Goal: Navigation & Orientation: Find specific page/section

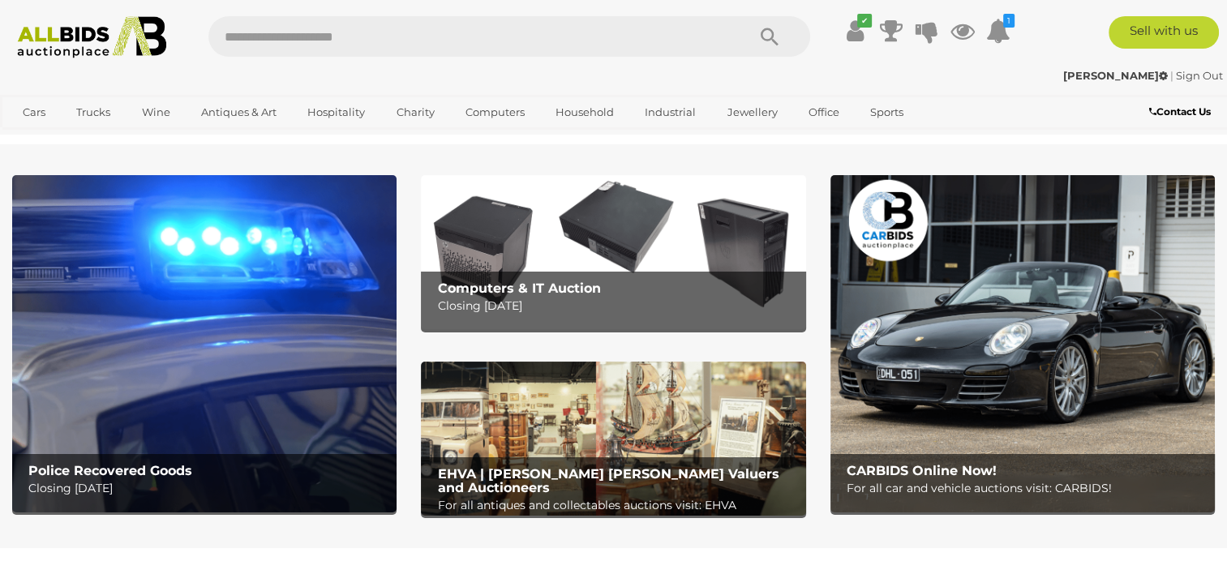
click at [302, 305] on img at bounding box center [204, 343] width 384 height 337
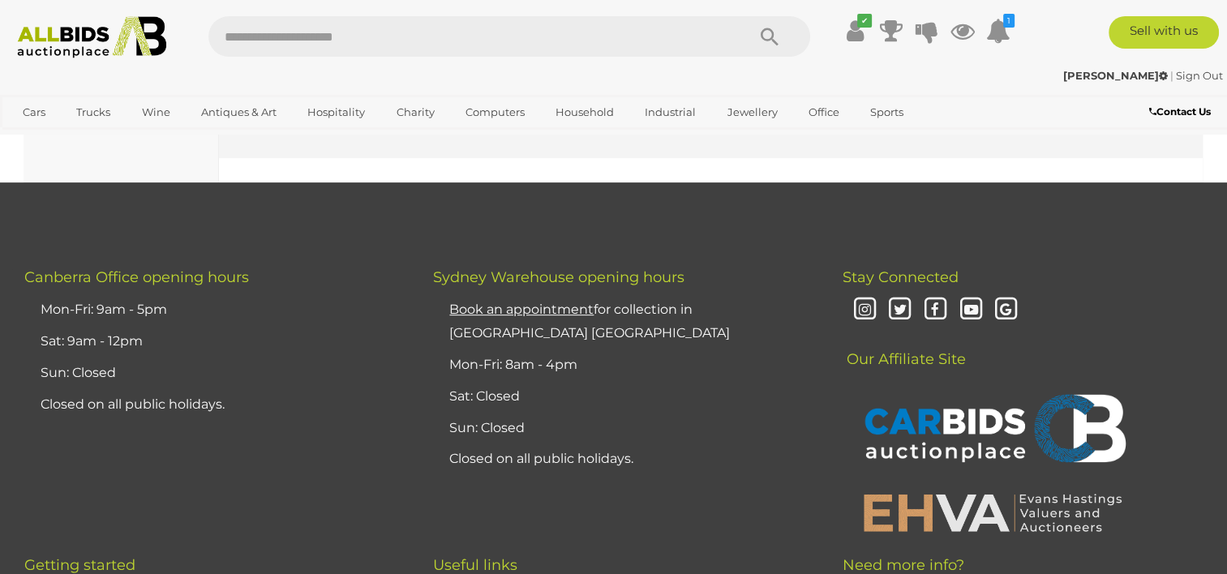
scroll to position [12490, 0]
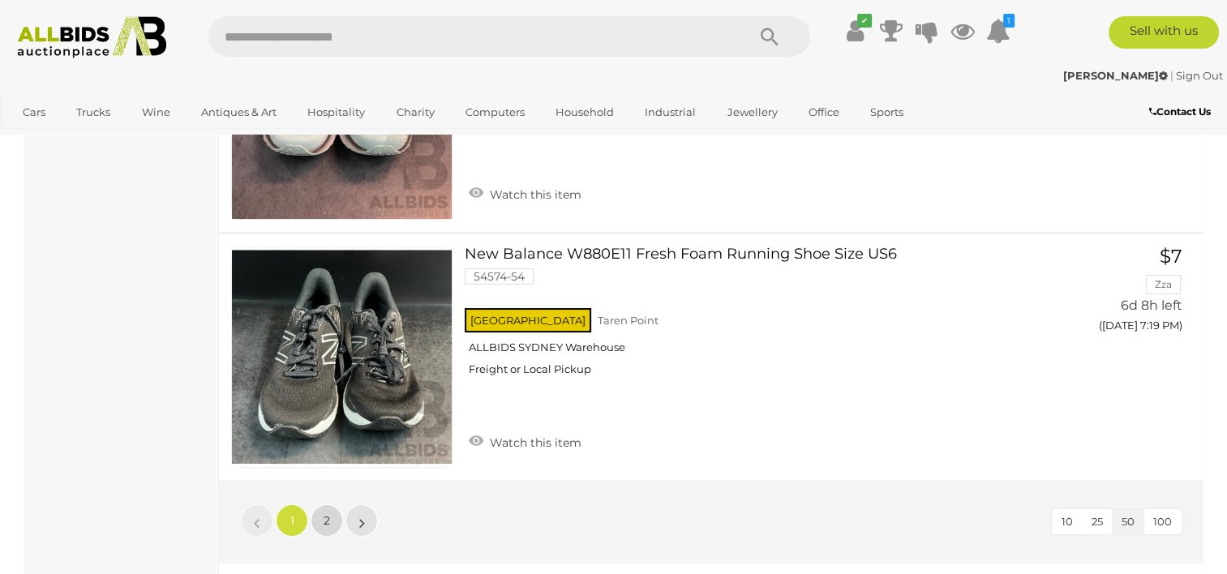
click at [324, 513] on span "2" at bounding box center [327, 520] width 6 height 15
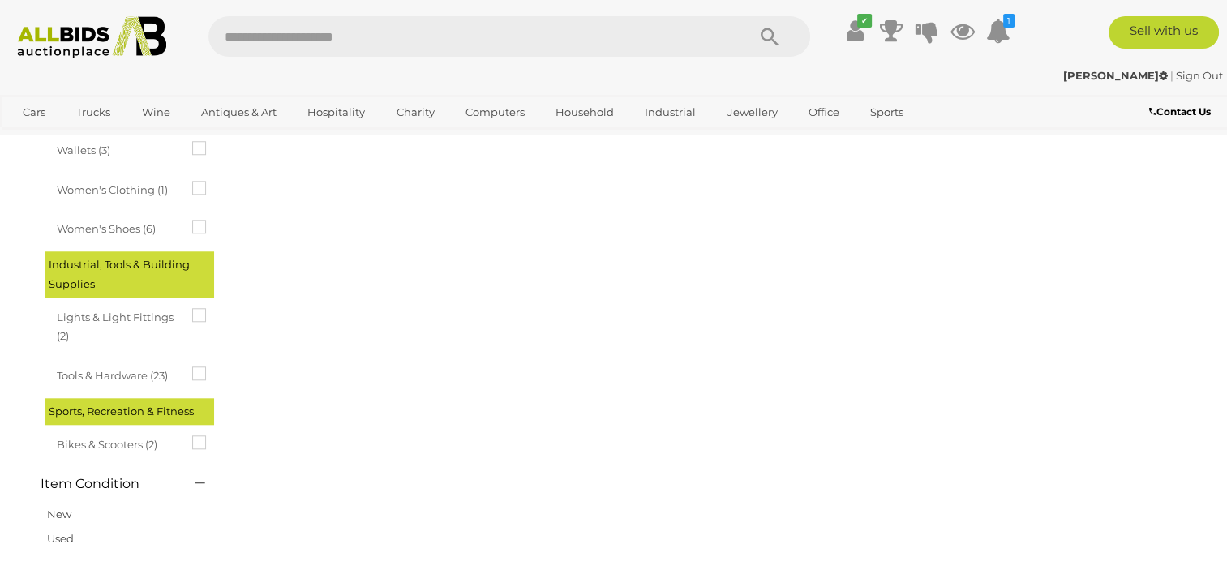
scroll to position [249, 0]
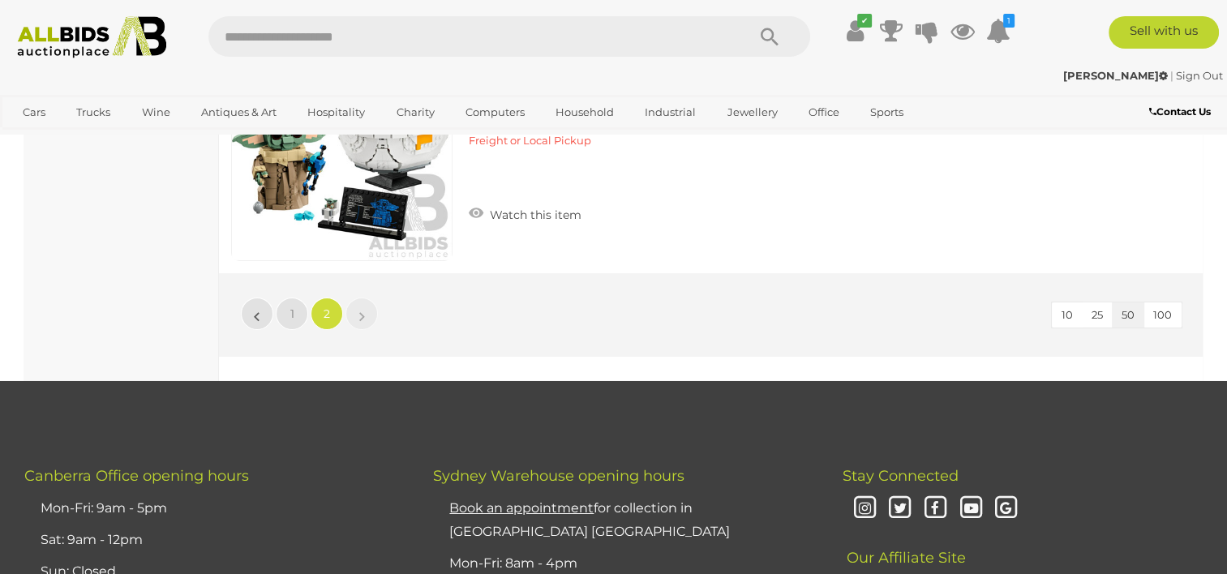
scroll to position [11361, 0]
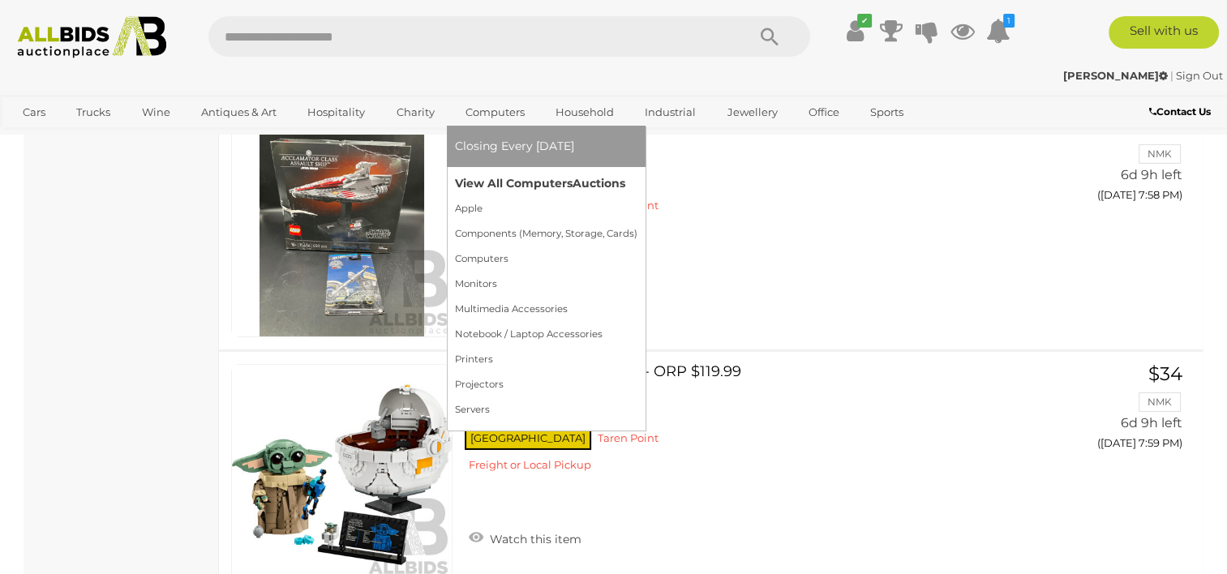
click at [513, 172] on link "View All Computers Auctions" at bounding box center [546, 183] width 182 height 25
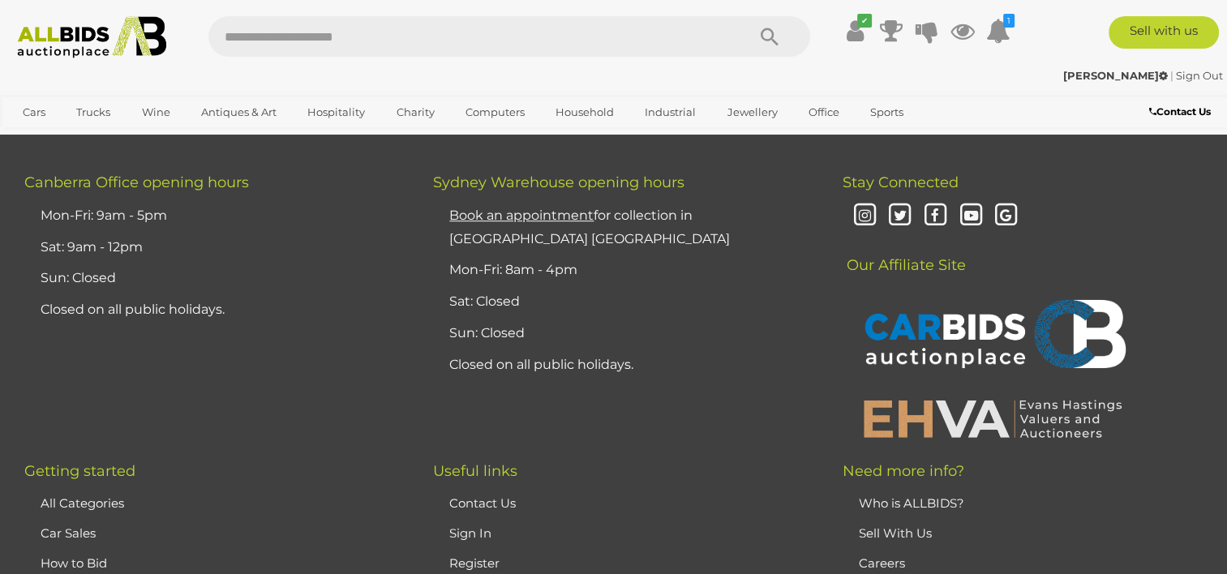
scroll to position [12977, 0]
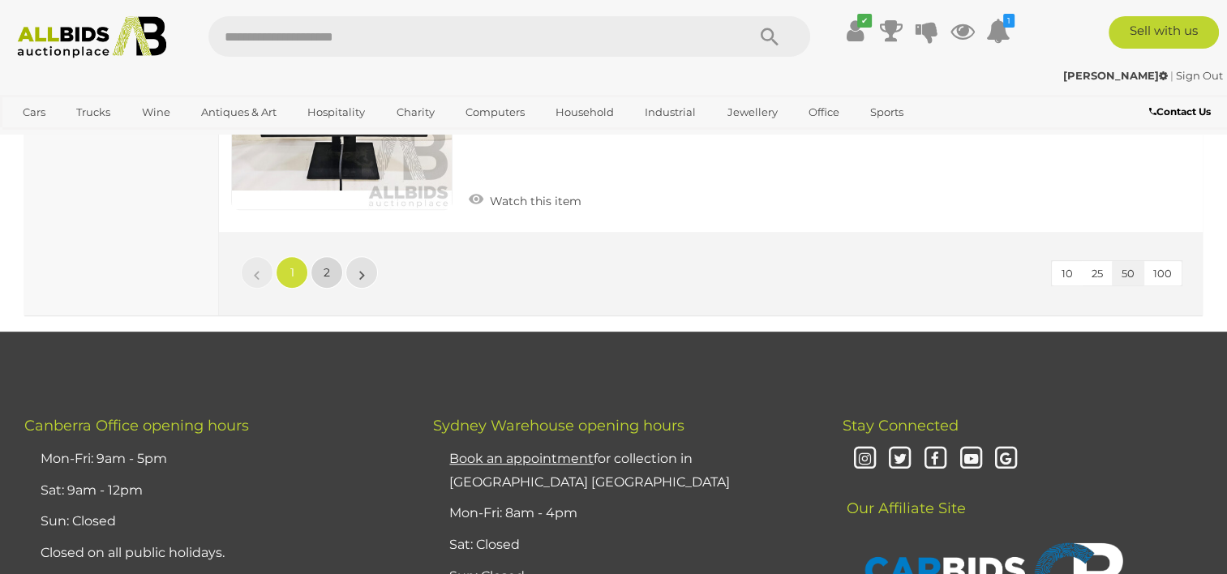
click at [330, 256] on link "2" at bounding box center [327, 272] width 32 height 32
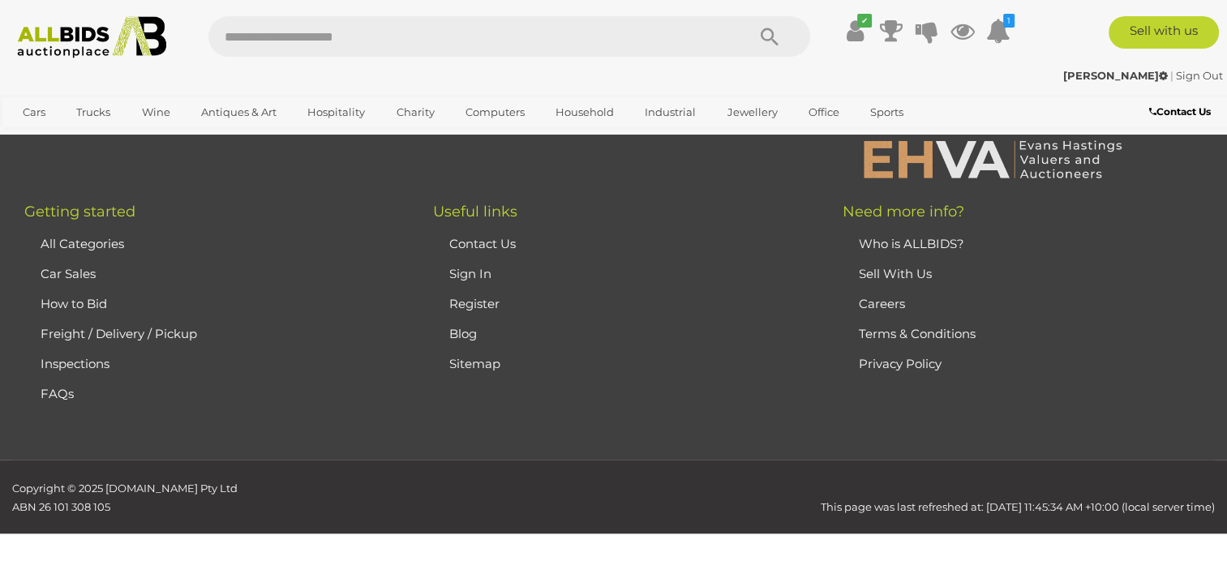
scroll to position [273, 0]
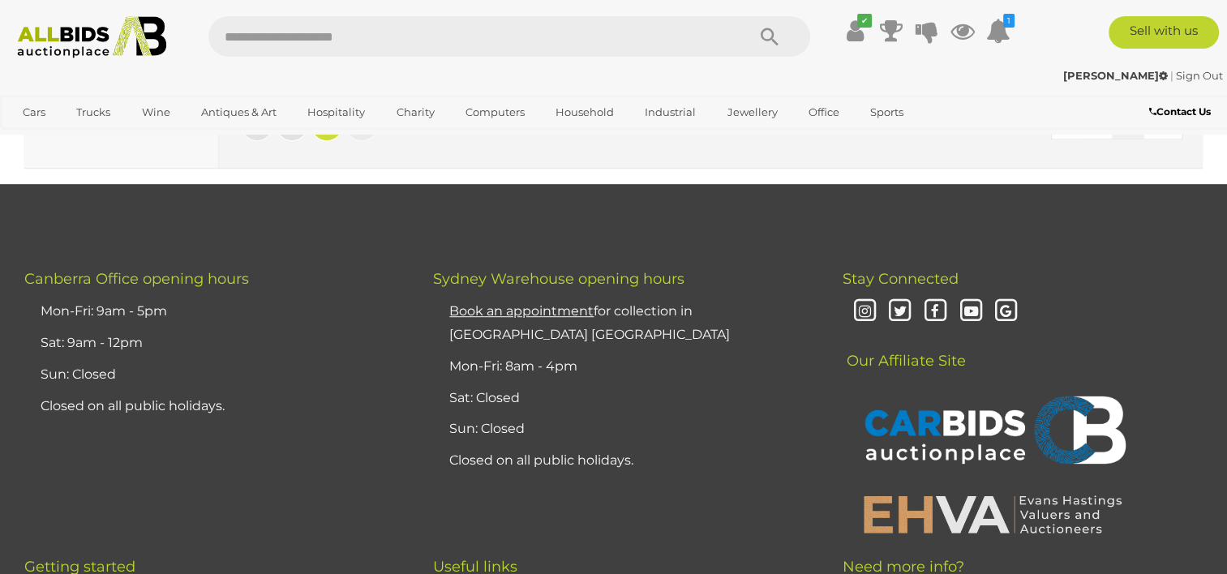
scroll to position [6680, 0]
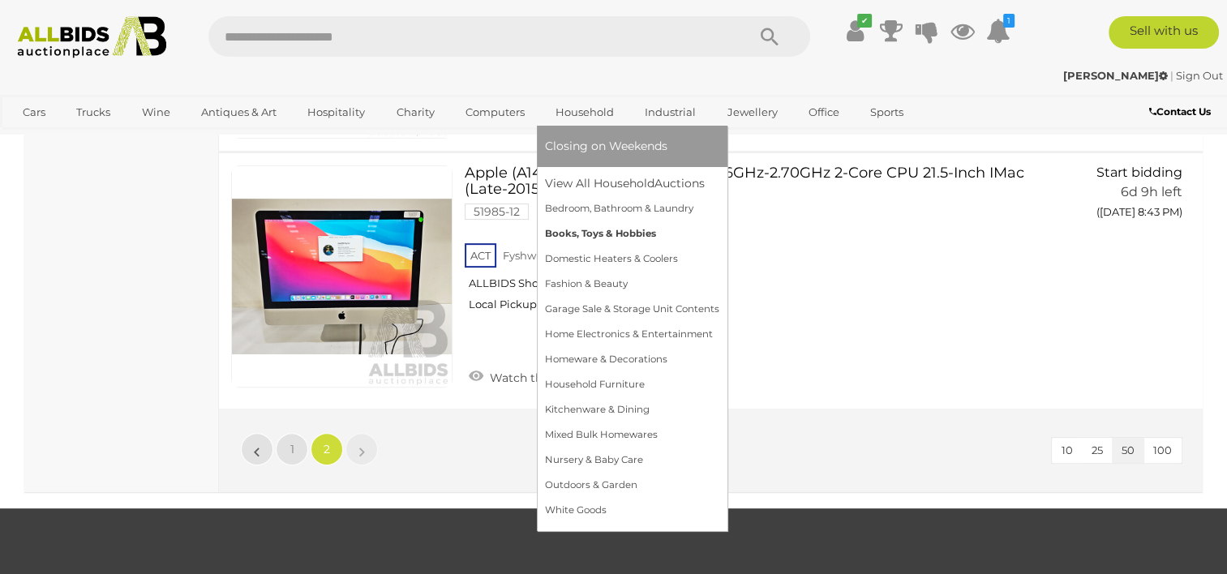
click at [608, 243] on link "Books, Toys & Hobbies" at bounding box center [632, 233] width 174 height 25
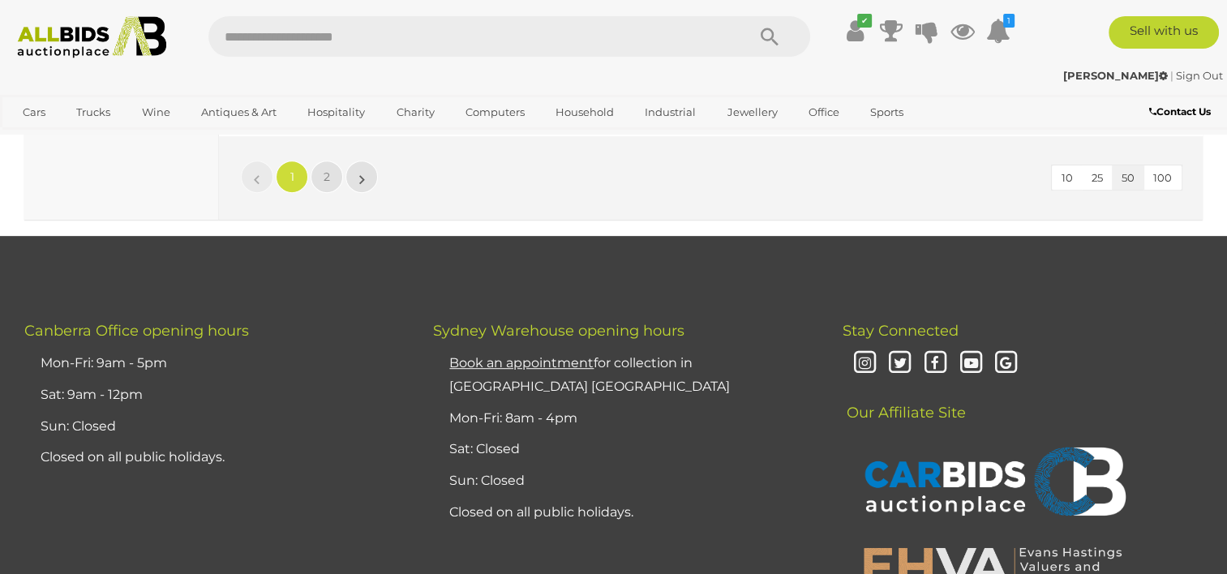
scroll to position [12653, 0]
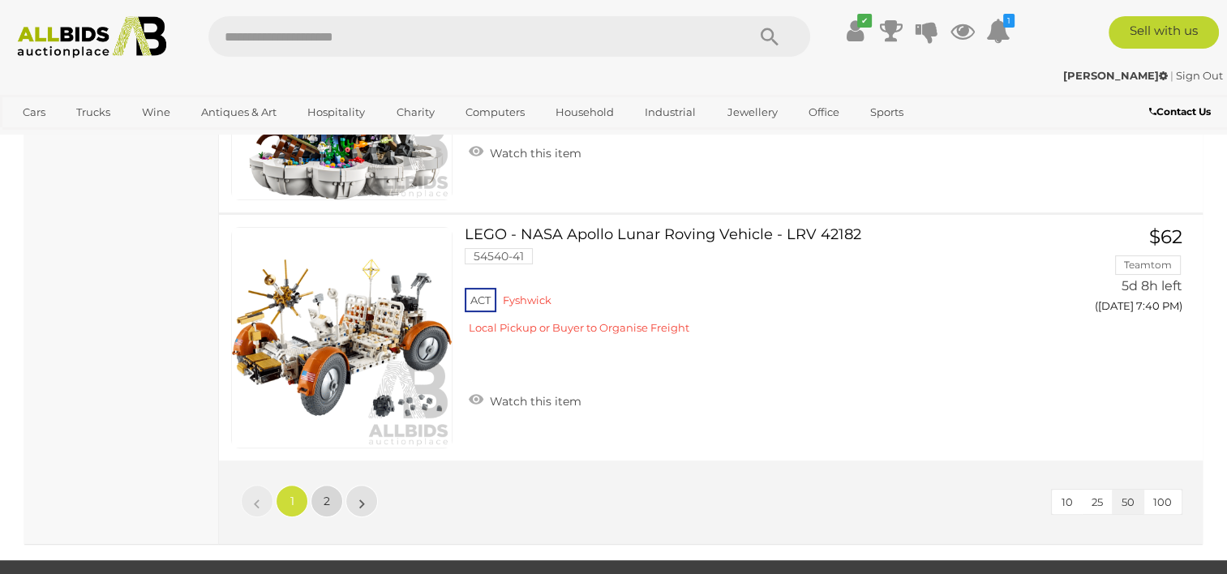
click at [321, 485] on link "2" at bounding box center [327, 501] width 32 height 32
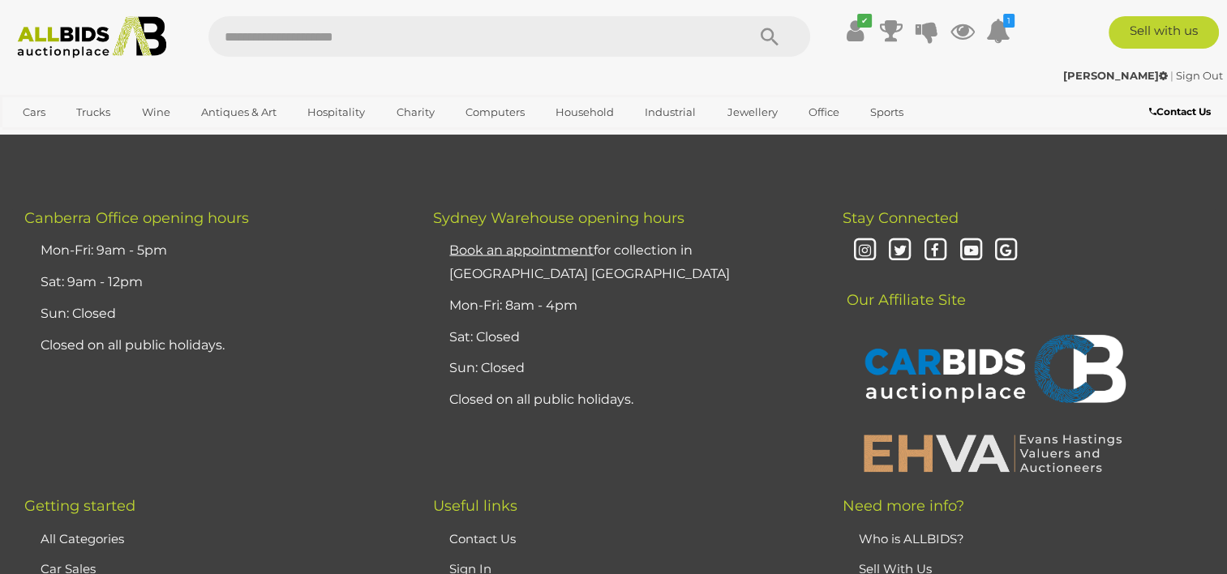
scroll to position [2864, 0]
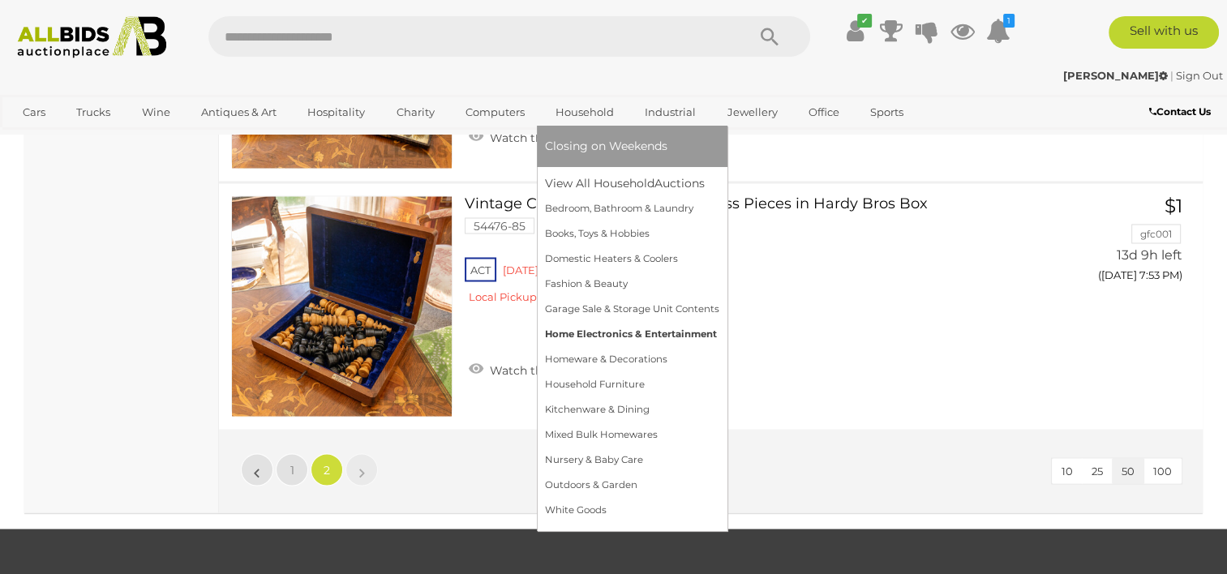
click at [636, 336] on link "Home Electronics & Entertainment" at bounding box center [632, 334] width 174 height 25
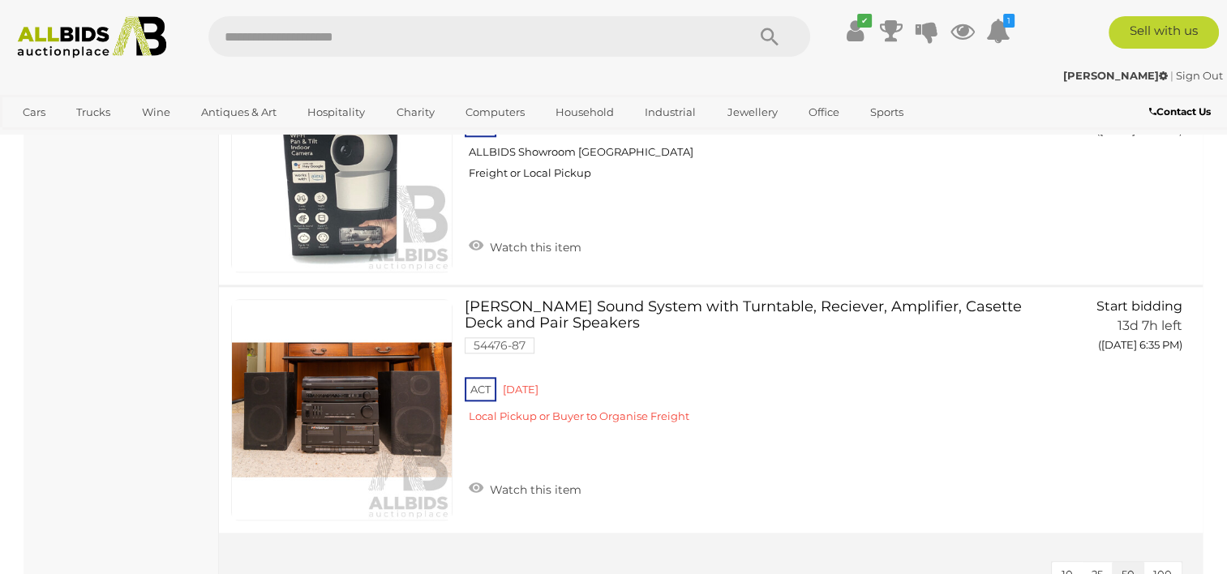
scroll to position [8192, 0]
